Goal: Task Accomplishment & Management: Manage account settings

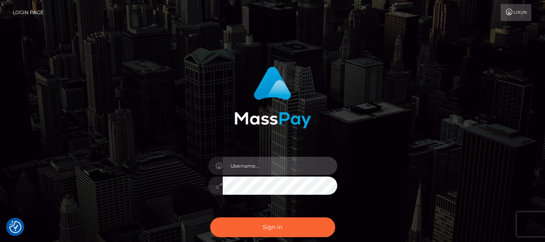
click at [244, 166] on input "text" at bounding box center [280, 166] width 115 height 18
type input "lacey.throne"
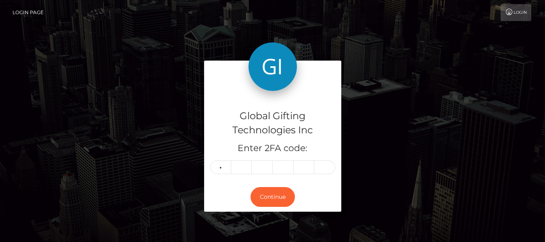
type input "0"
type input "3"
type input "0"
type input "6"
type input "7"
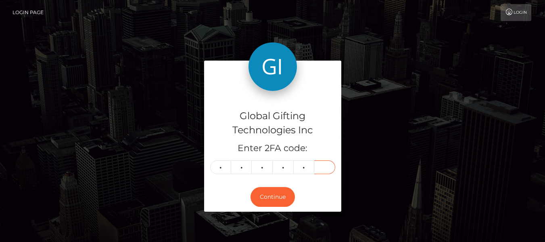
type input "8"
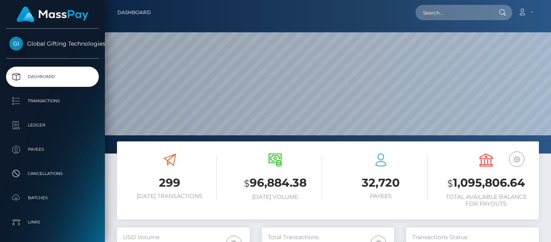
scroll to position [143, 132]
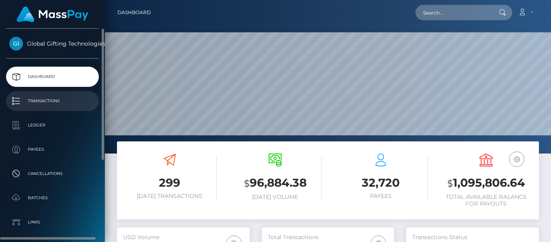
click at [59, 98] on p "Transactions" at bounding box center [52, 101] width 86 height 12
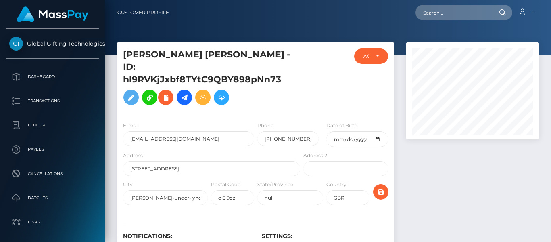
scroll to position [97, 132]
